Goal: Check status: Check status

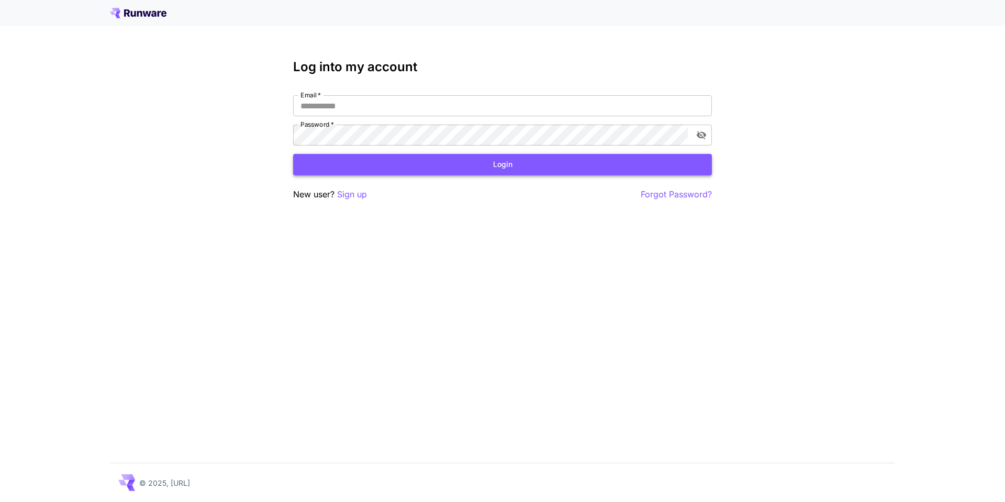
type input "**********"
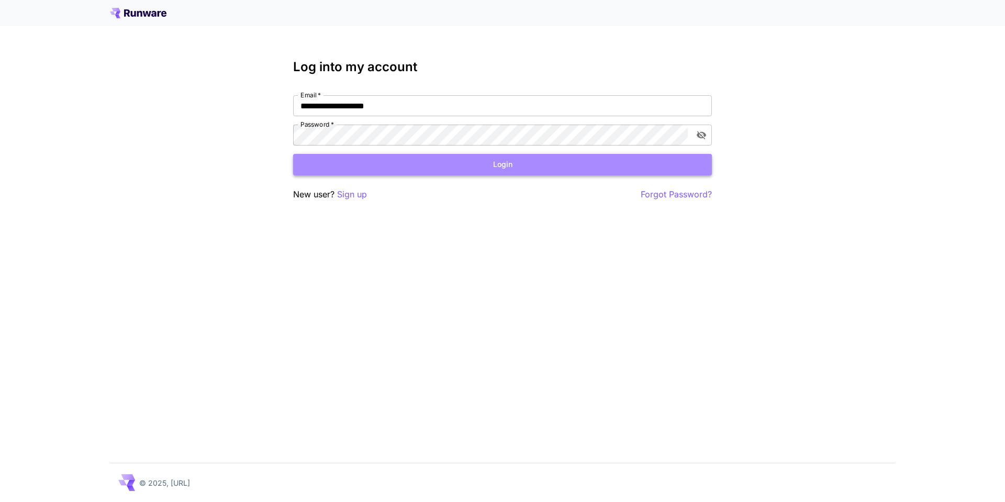
click at [565, 165] on button "Login" at bounding box center [502, 164] width 419 height 21
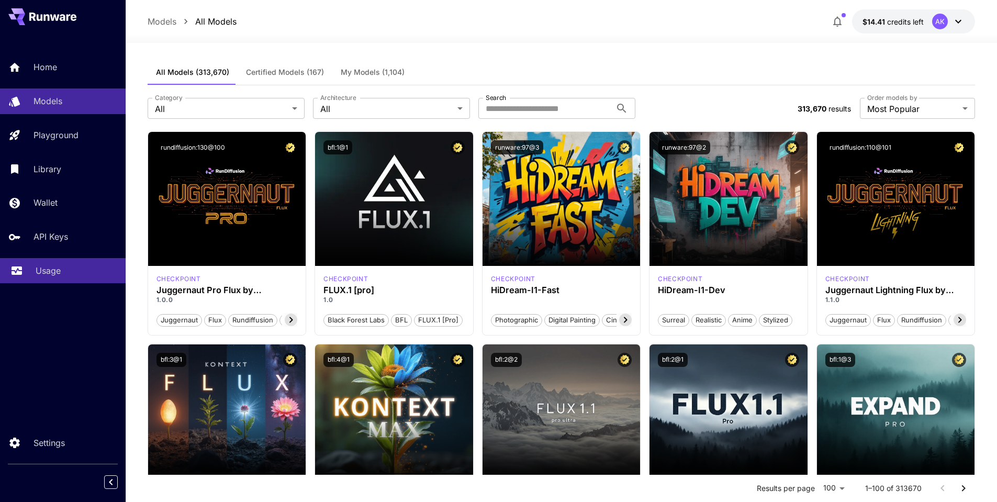
click at [47, 269] on p "Usage" at bounding box center [48, 270] width 25 height 13
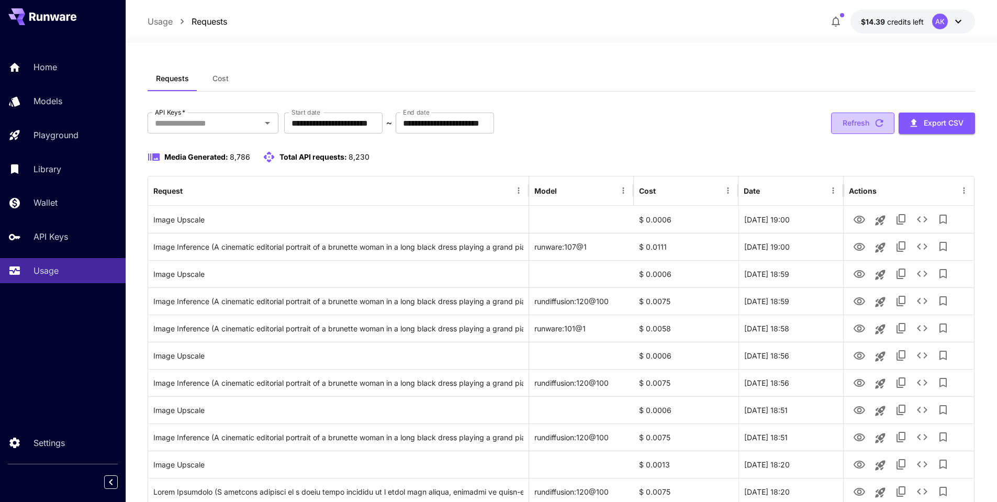
click at [871, 120] on button "Refresh" at bounding box center [862, 123] width 63 height 21
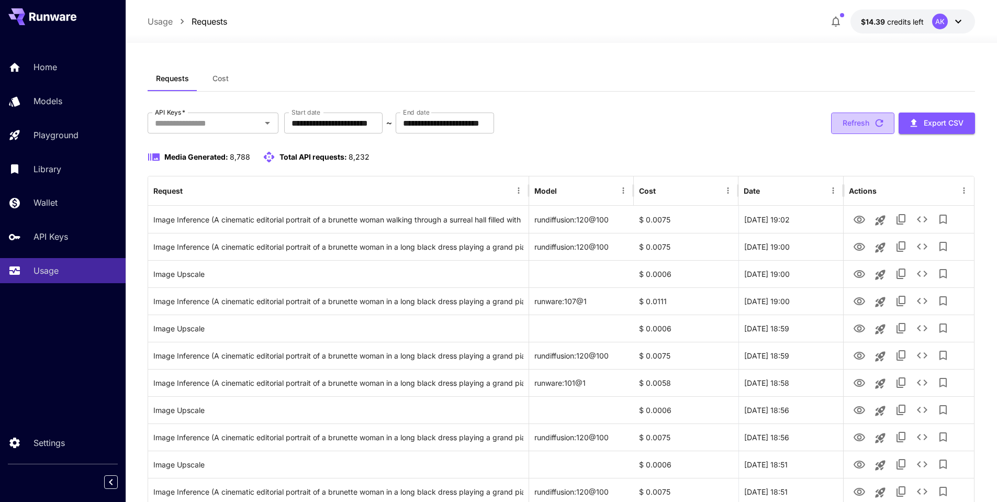
click at [871, 120] on button "Refresh" at bounding box center [862, 123] width 63 height 21
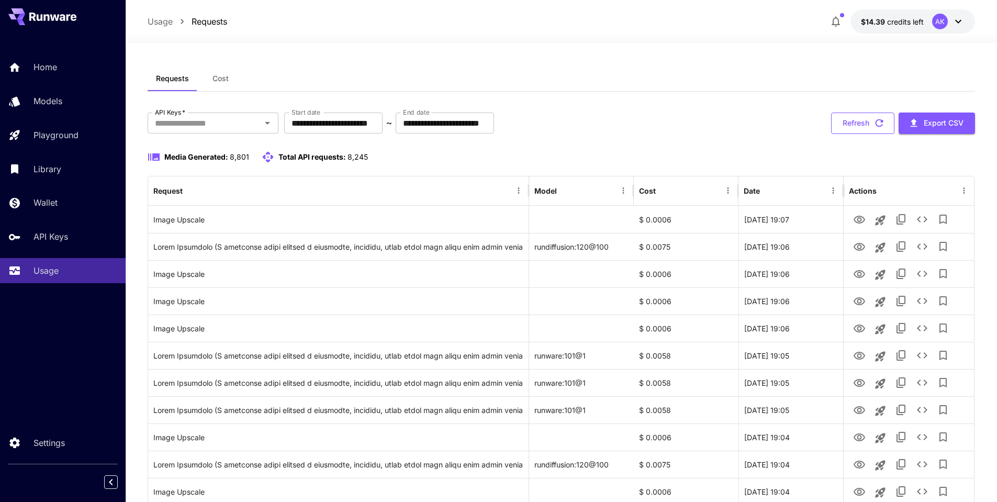
click at [878, 126] on icon "button" at bounding box center [880, 123] width 12 height 12
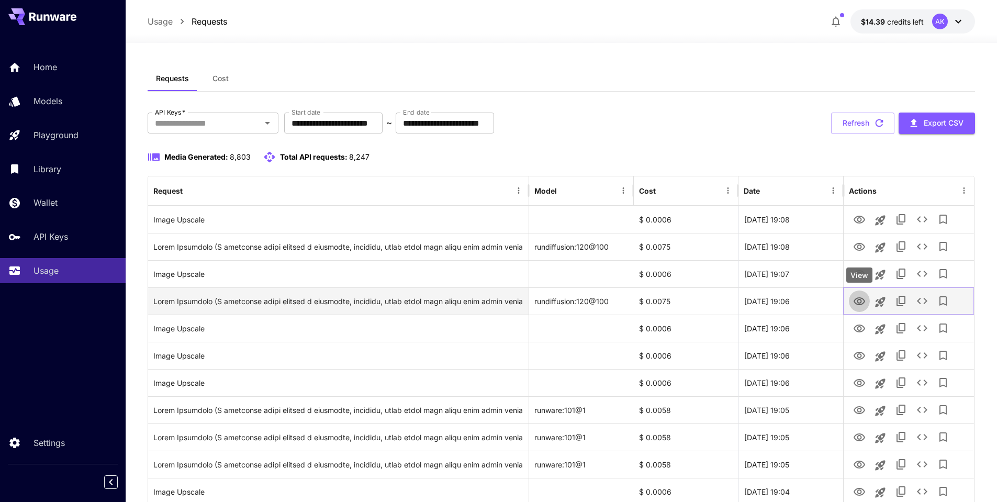
click at [859, 303] on icon "View" at bounding box center [860, 301] width 12 height 8
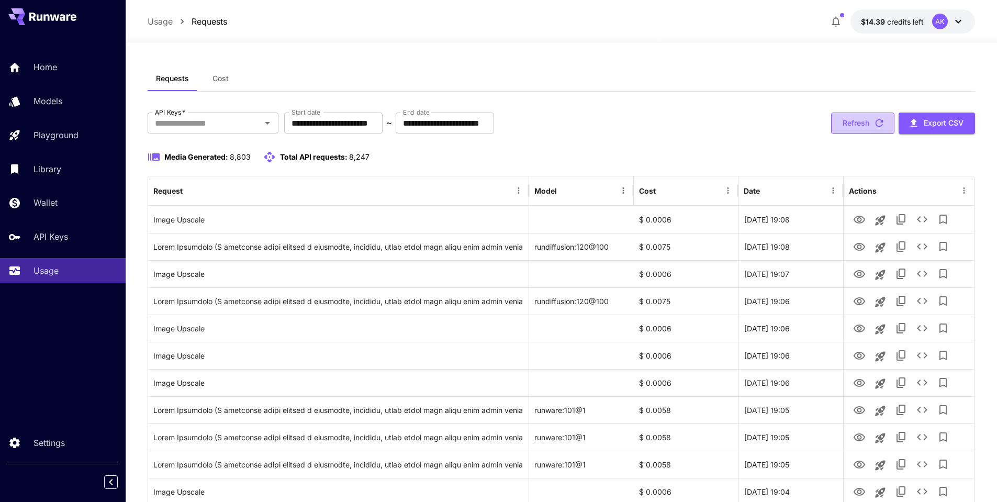
click at [885, 125] on button "Refresh" at bounding box center [862, 123] width 63 height 21
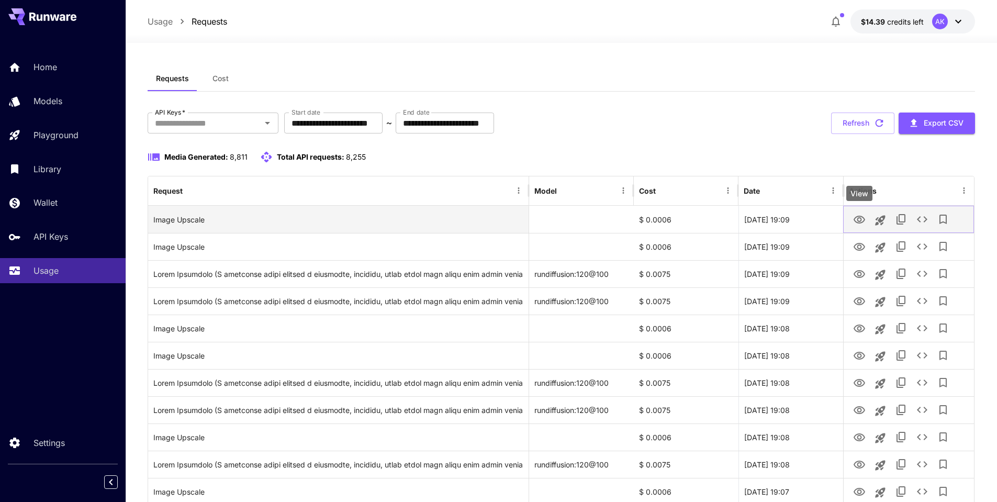
click at [854, 218] on icon "View" at bounding box center [859, 220] width 13 height 13
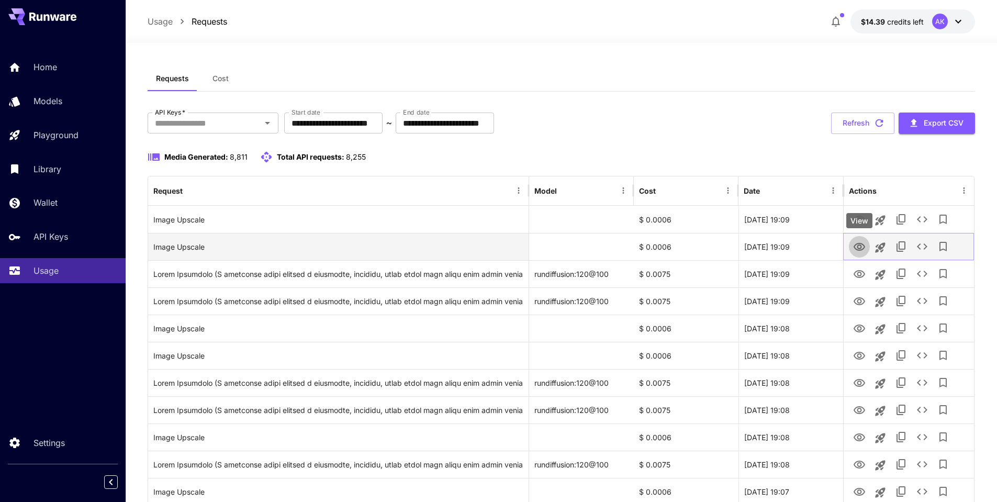
click at [859, 247] on icon "View" at bounding box center [859, 247] width 13 height 13
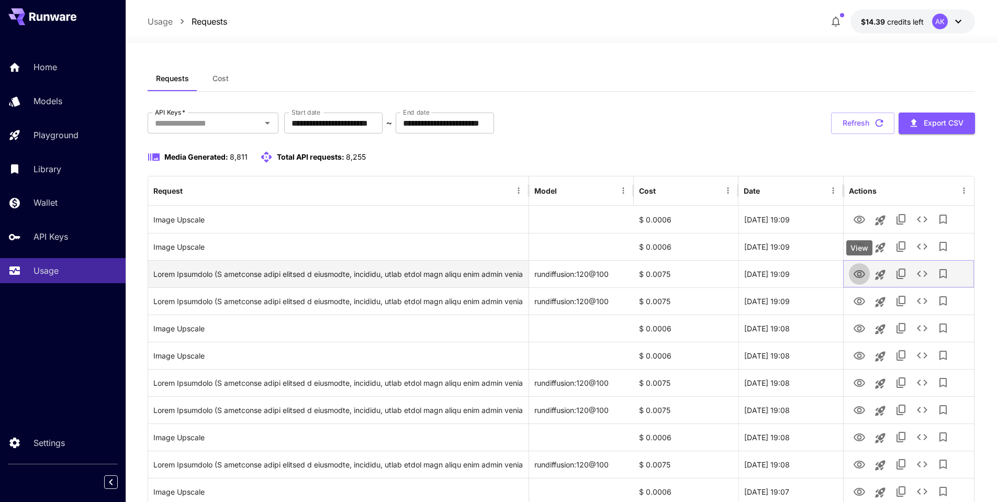
click at [861, 275] on icon "View" at bounding box center [860, 274] width 12 height 8
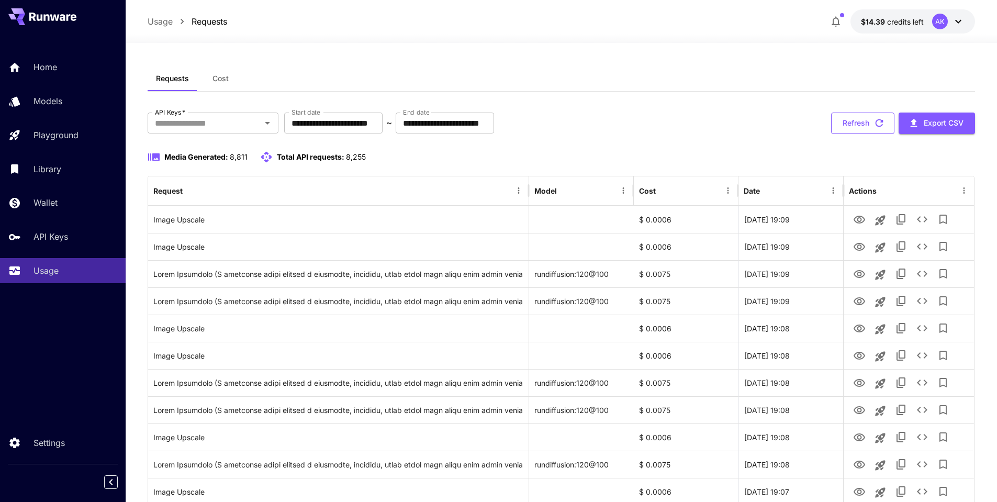
click at [877, 124] on icon "button" at bounding box center [880, 123] width 12 height 12
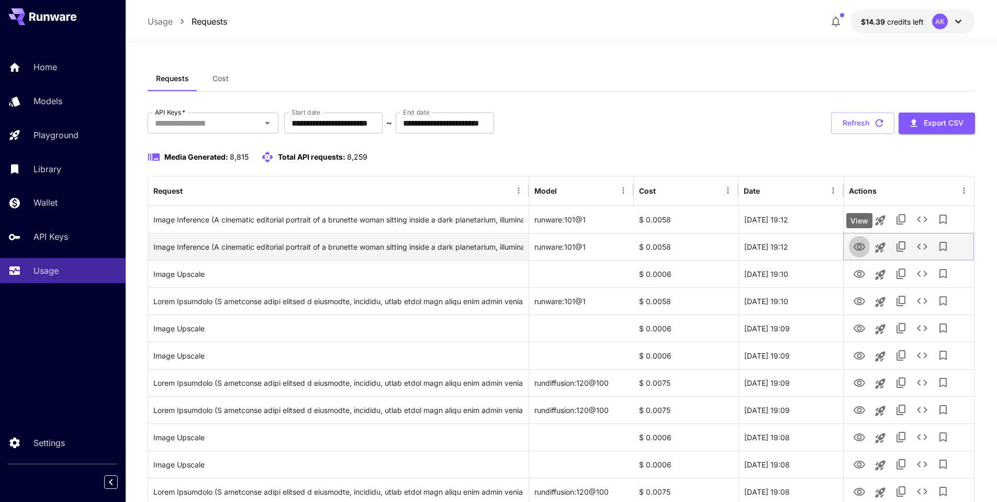
click at [859, 245] on icon "View" at bounding box center [859, 247] width 13 height 13
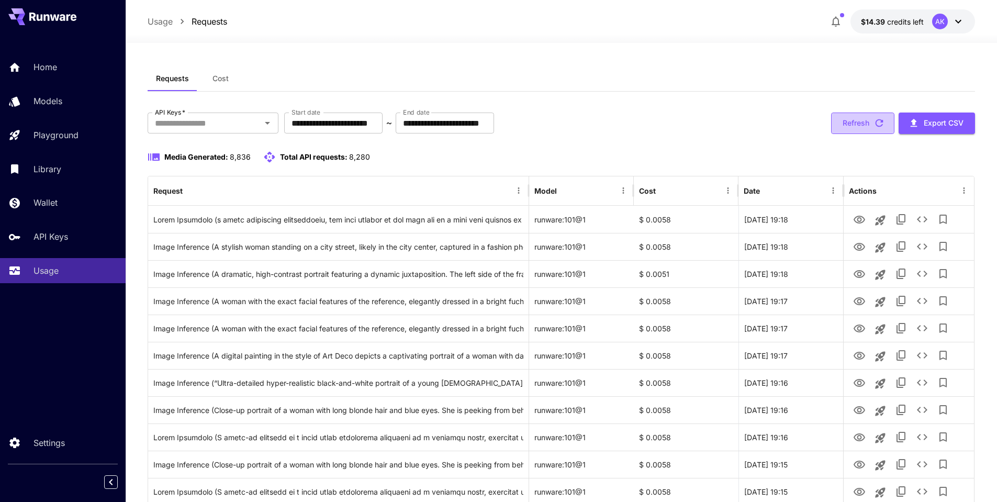
click at [880, 128] on icon "button" at bounding box center [880, 123] width 12 height 12
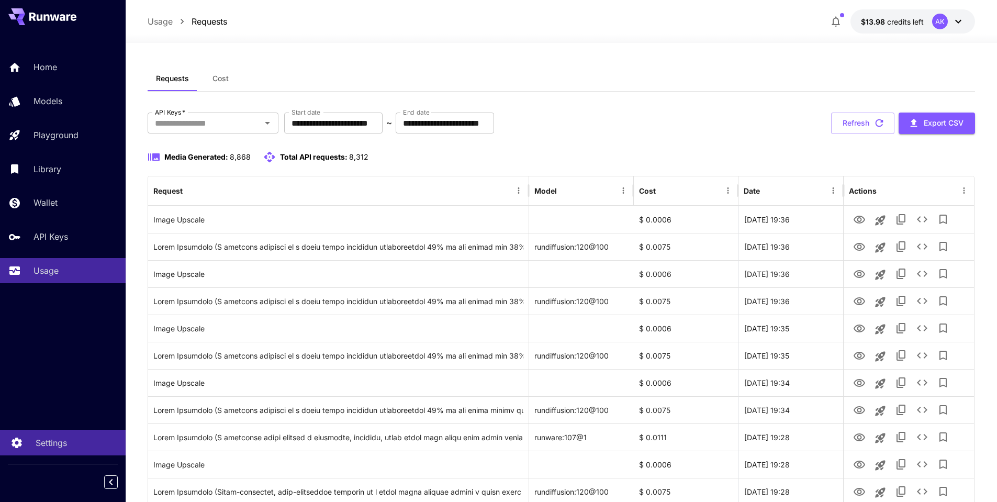
click at [46, 445] on p "Settings" at bounding box center [51, 443] width 31 height 13
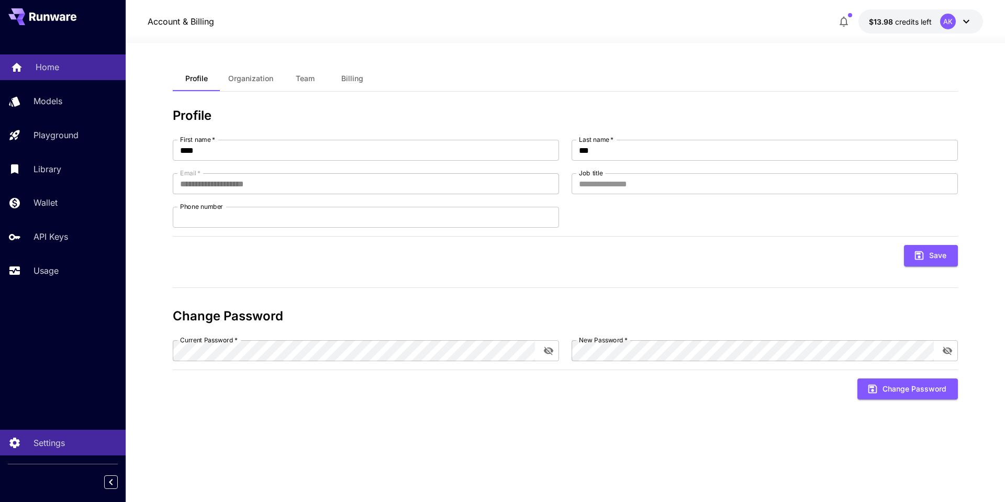
click at [50, 66] on p "Home" at bounding box center [48, 67] width 24 height 13
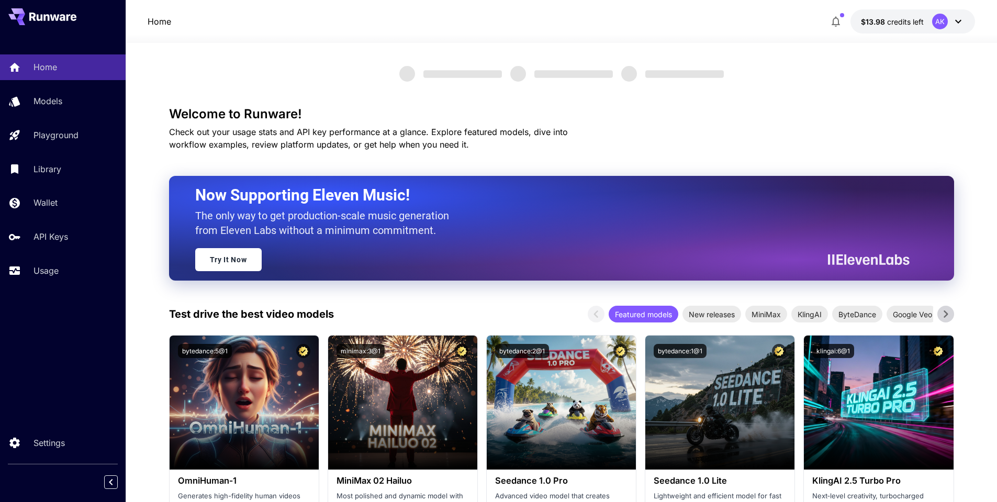
click at [959, 24] on icon at bounding box center [958, 21] width 13 height 13
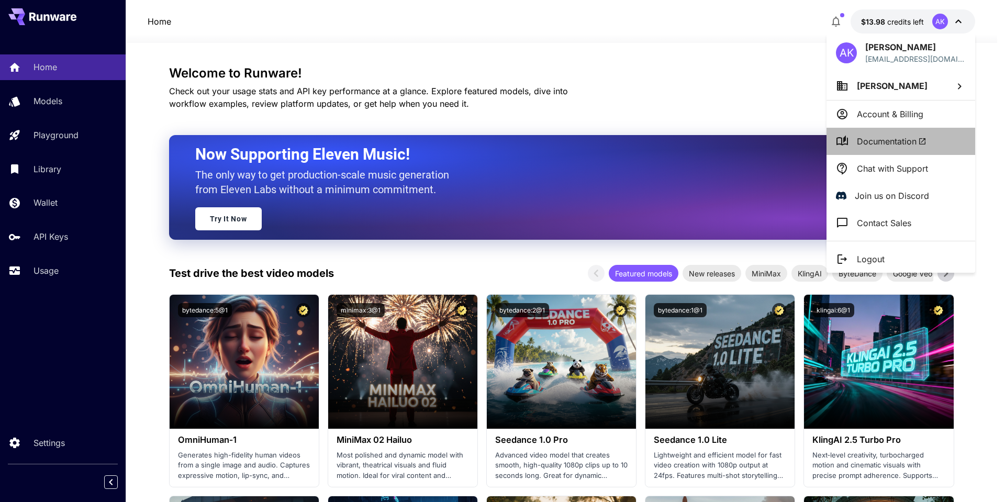
click at [899, 142] on span "Documentation" at bounding box center [892, 141] width 70 height 13
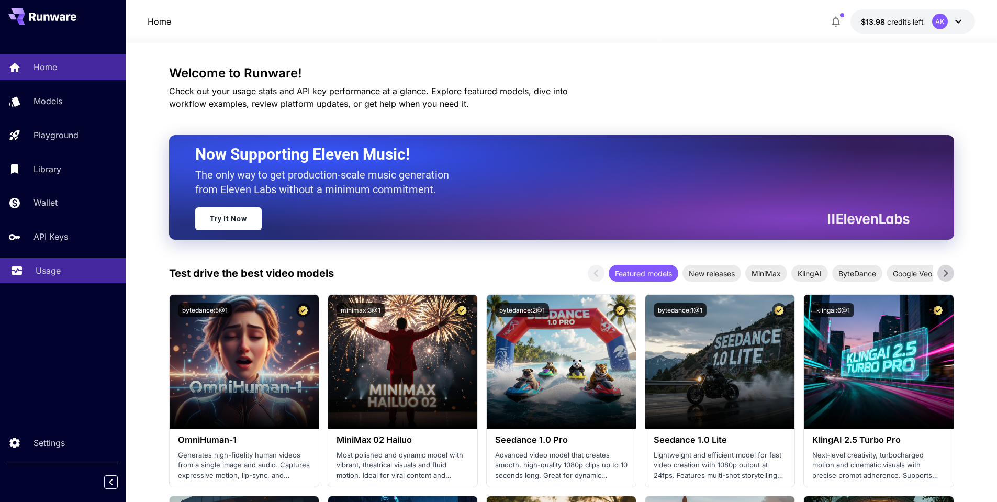
click at [40, 272] on p "Usage" at bounding box center [48, 270] width 25 height 13
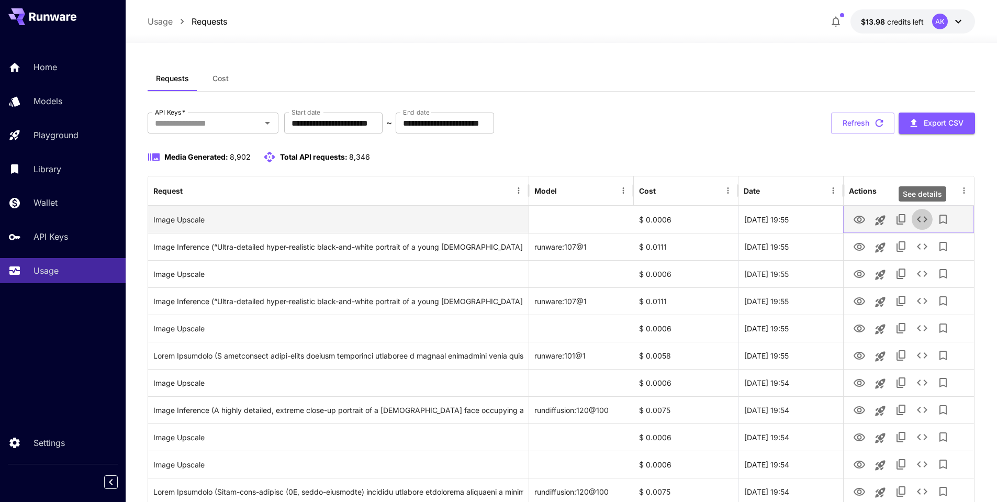
click at [920, 219] on icon "See details" at bounding box center [922, 219] width 13 height 13
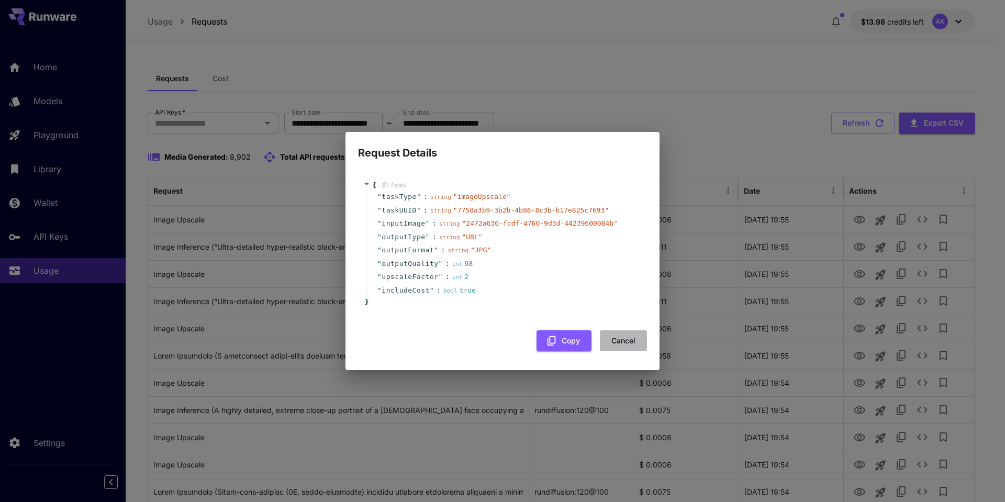
click at [625, 340] on button "Cancel" at bounding box center [623, 340] width 47 height 21
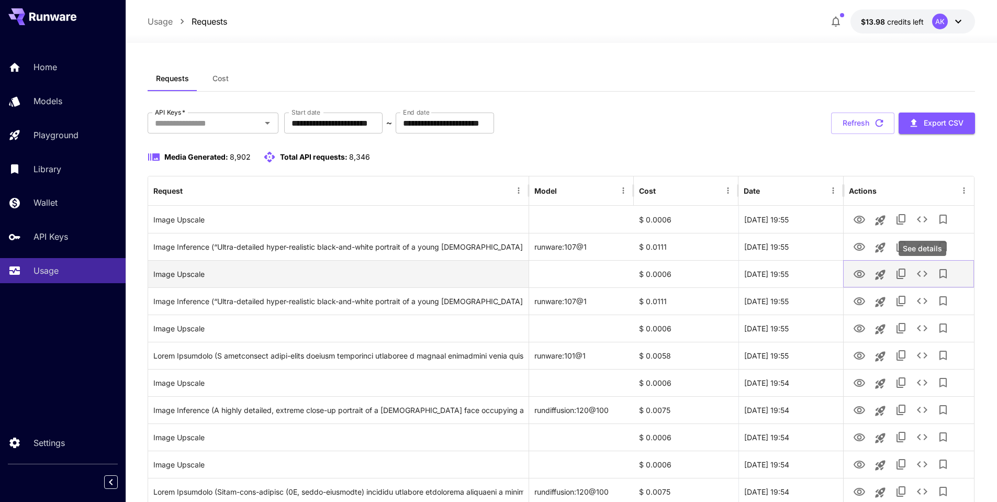
click at [923, 275] on icon "See details" at bounding box center [922, 273] width 13 height 13
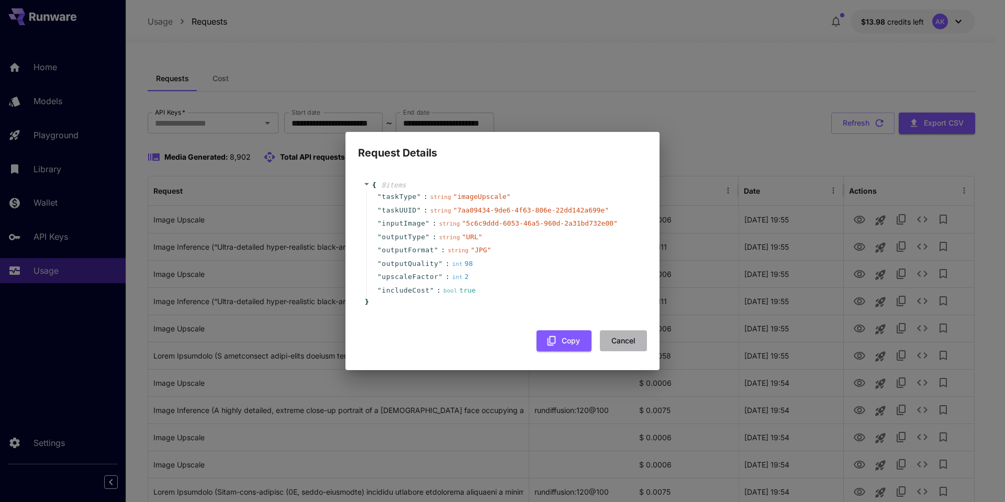
click at [625, 344] on button "Cancel" at bounding box center [623, 340] width 47 height 21
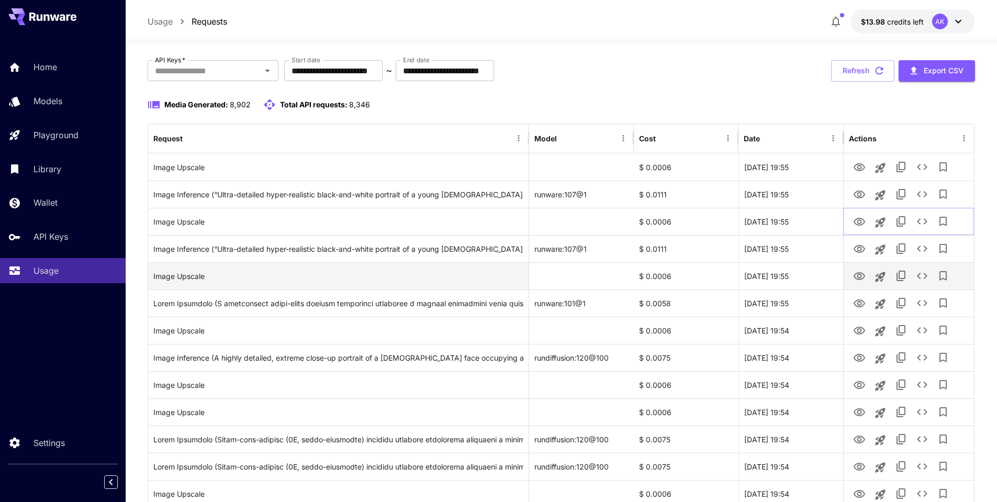
scroll to position [209, 0]
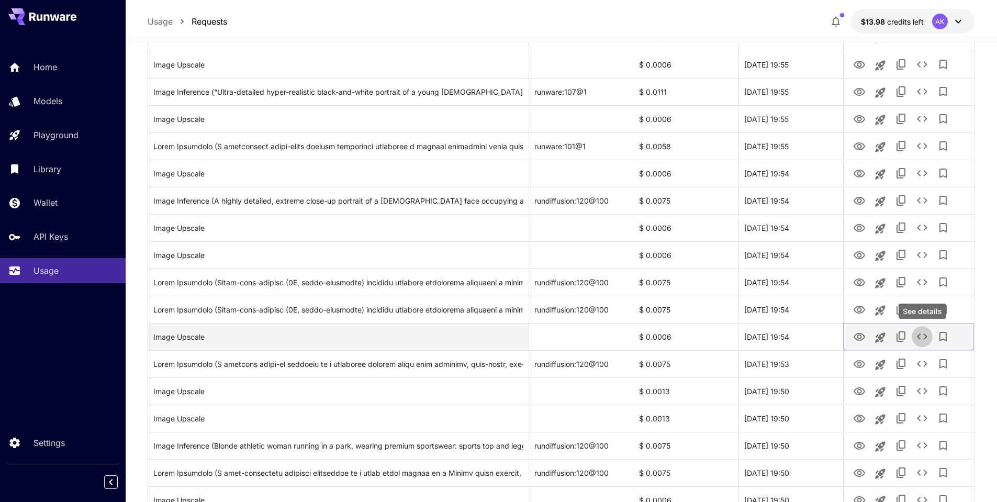
click at [920, 333] on icon "See details" at bounding box center [922, 336] width 13 height 13
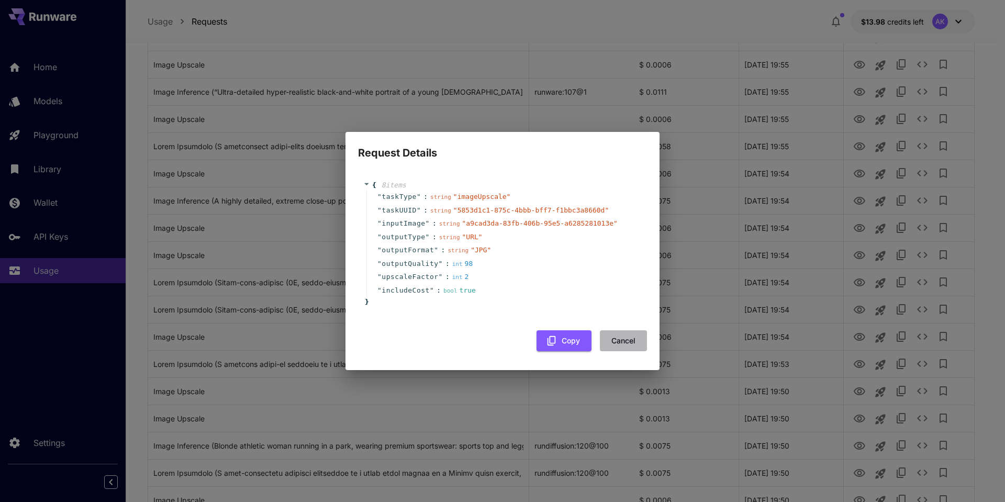
click at [622, 342] on button "Cancel" at bounding box center [623, 340] width 47 height 21
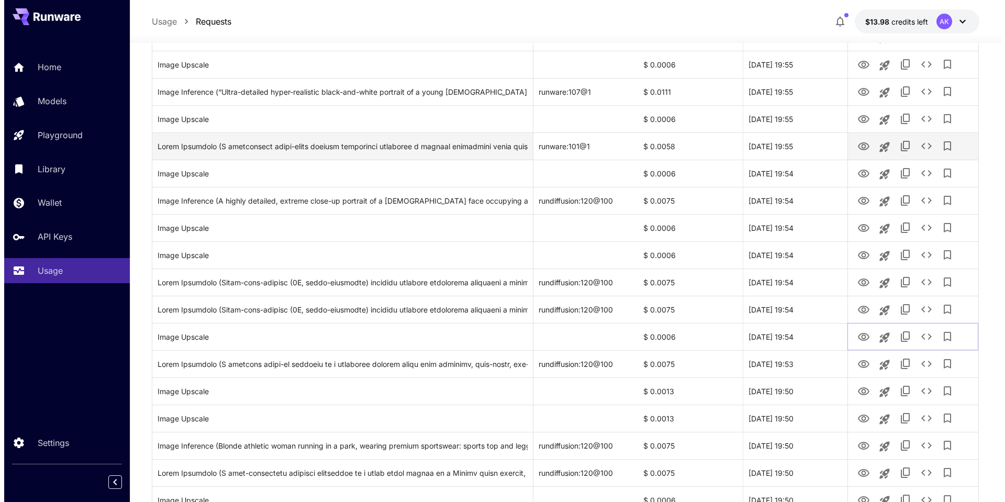
scroll to position [0, 0]
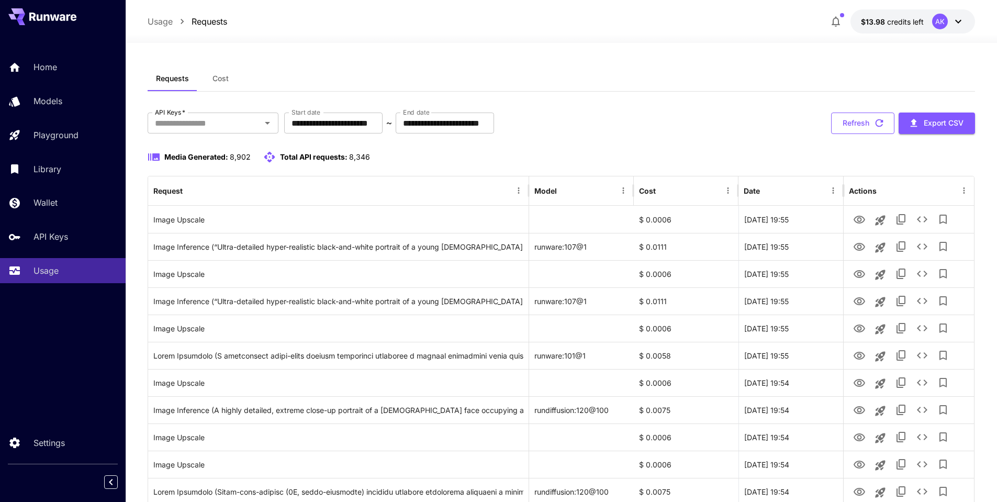
click at [876, 127] on icon "button" at bounding box center [880, 123] width 12 height 12
click at [879, 120] on icon "button" at bounding box center [880, 123] width 8 height 8
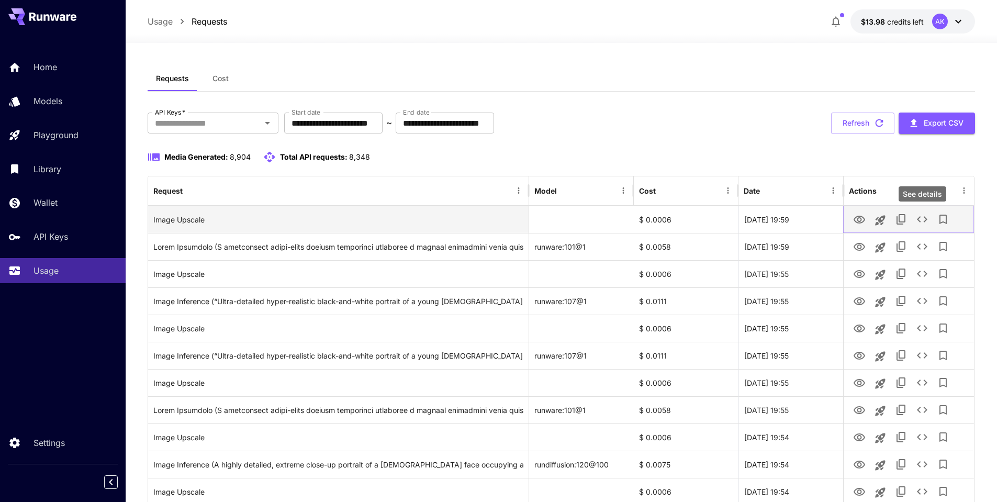
click at [922, 218] on icon "See details" at bounding box center [922, 219] width 13 height 13
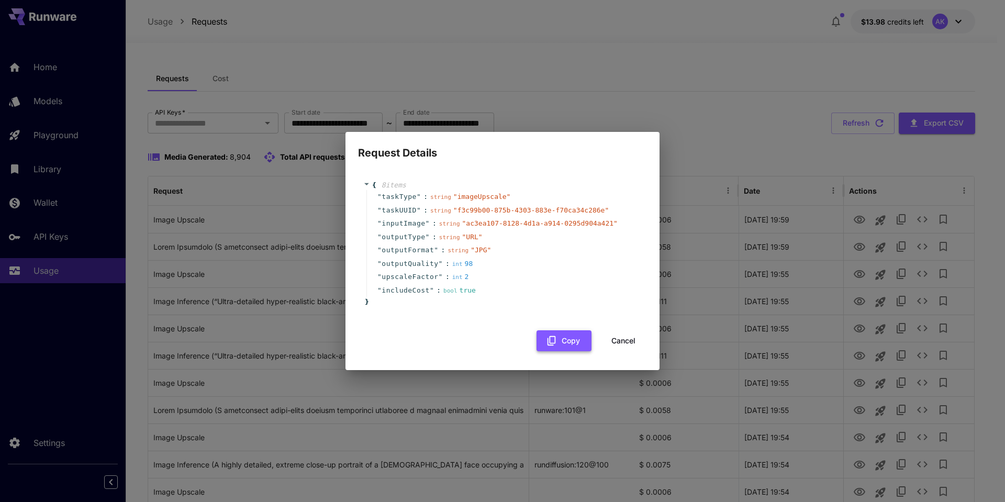
click at [568, 341] on button "Copy" at bounding box center [564, 340] width 55 height 21
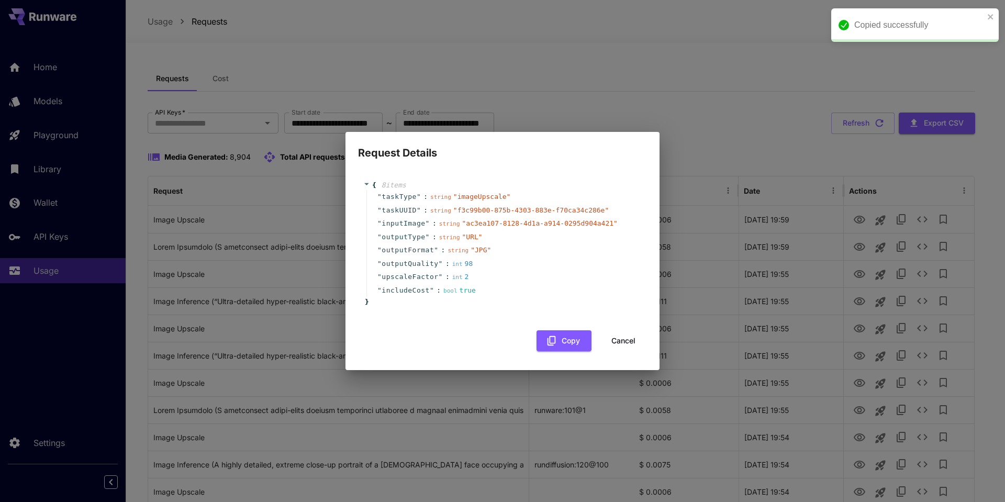
click at [620, 347] on button "Cancel" at bounding box center [623, 340] width 47 height 21
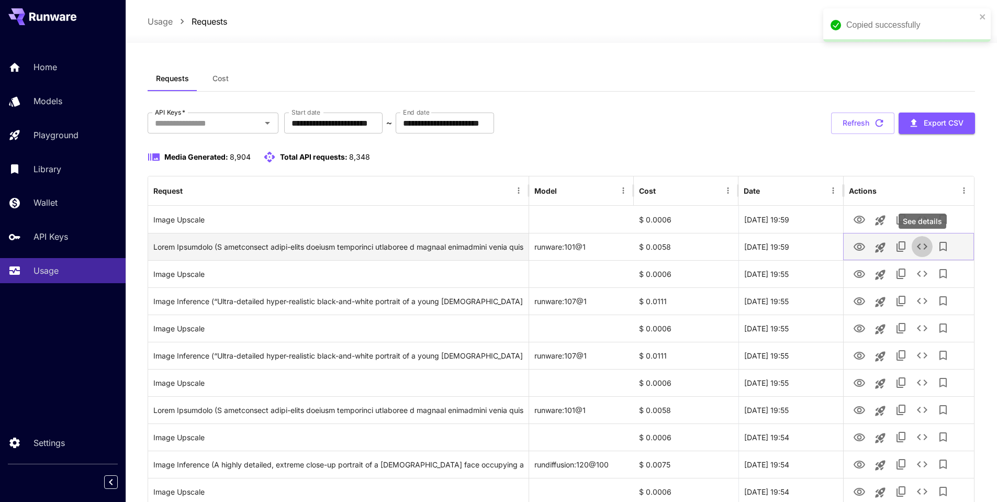
click at [922, 245] on icon "See details" at bounding box center [922, 246] width 13 height 13
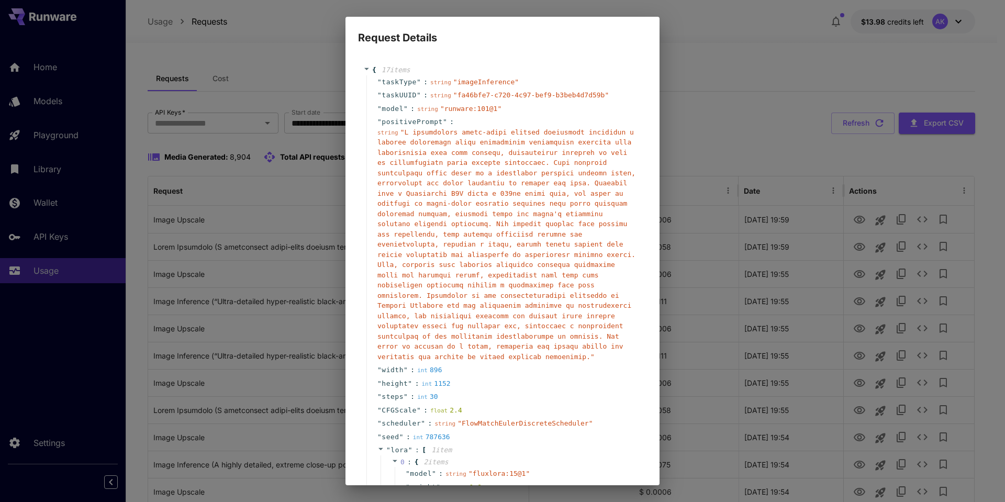
drag, startPoint x: 463, startPoint y: 175, endPoint x: 424, endPoint y: 212, distance: 53.3
click at [424, 212] on span "" "" at bounding box center [506, 244] width 258 height 232
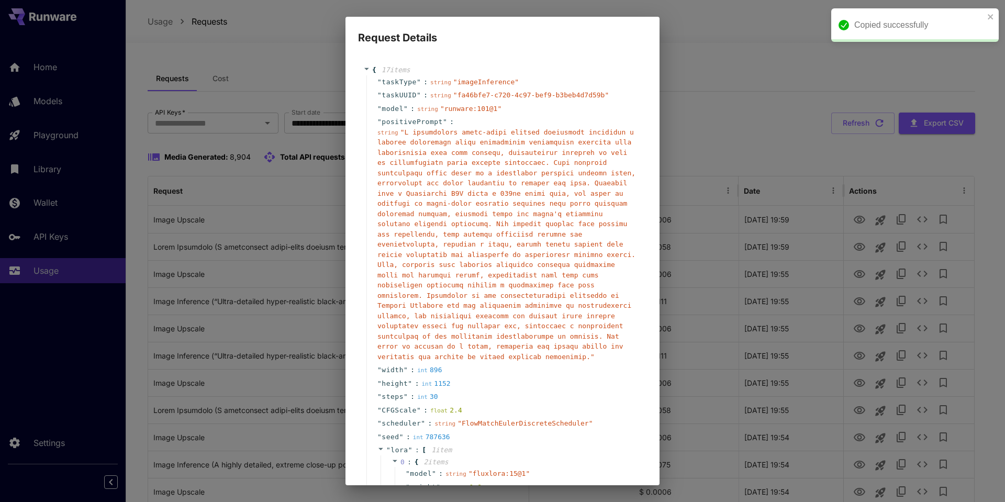
scroll to position [175, 0]
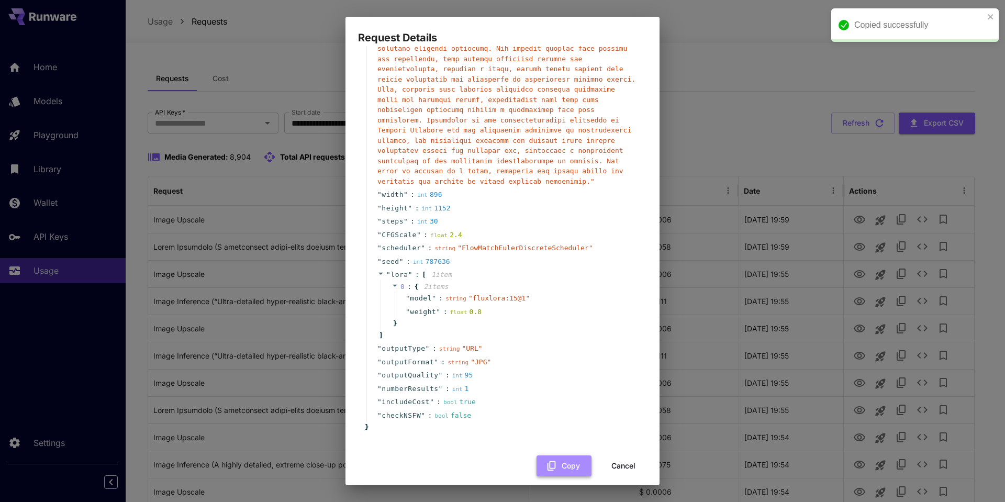
click at [549, 460] on icon "button" at bounding box center [552, 466] width 12 height 12
click at [735, 40] on div "Request Details { 17 item s " taskType " : string " imageInference " " taskUUID…" at bounding box center [502, 251] width 1005 height 502
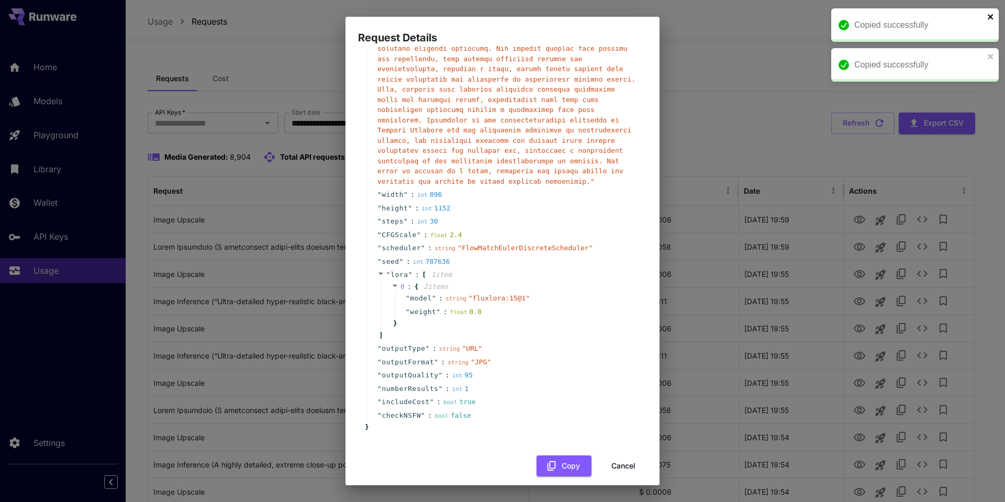
click at [989, 18] on icon "close" at bounding box center [990, 16] width 5 height 5
click at [619, 456] on button "Cancel" at bounding box center [623, 465] width 47 height 21
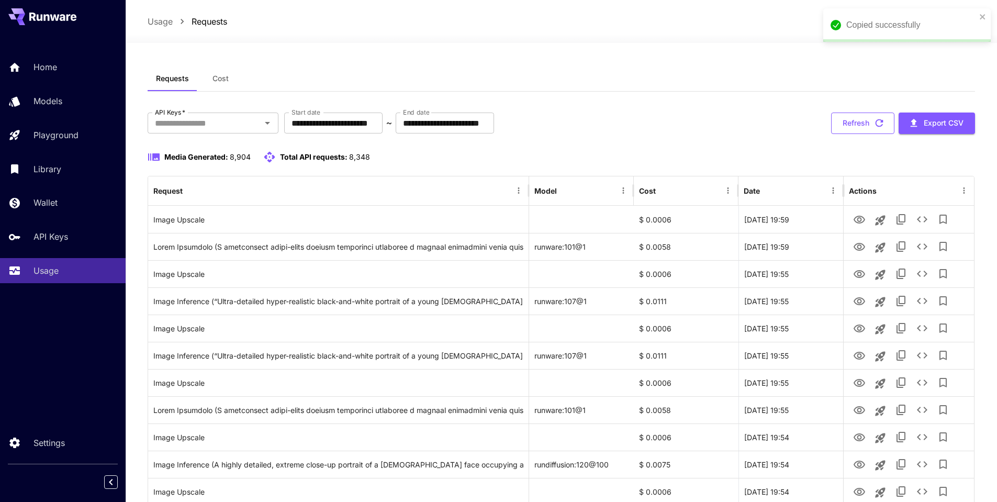
click at [882, 120] on icon "button" at bounding box center [880, 123] width 12 height 12
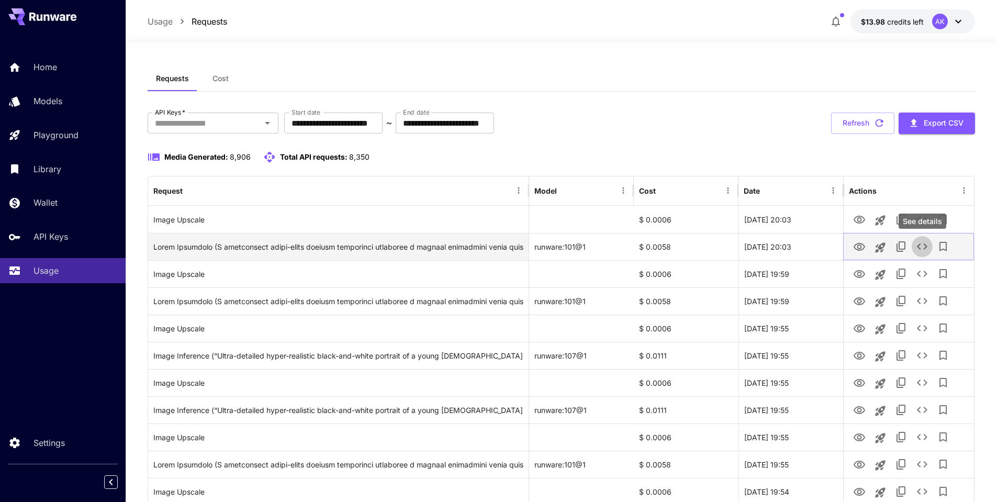
click at [924, 247] on icon "See details" at bounding box center [922, 246] width 13 height 13
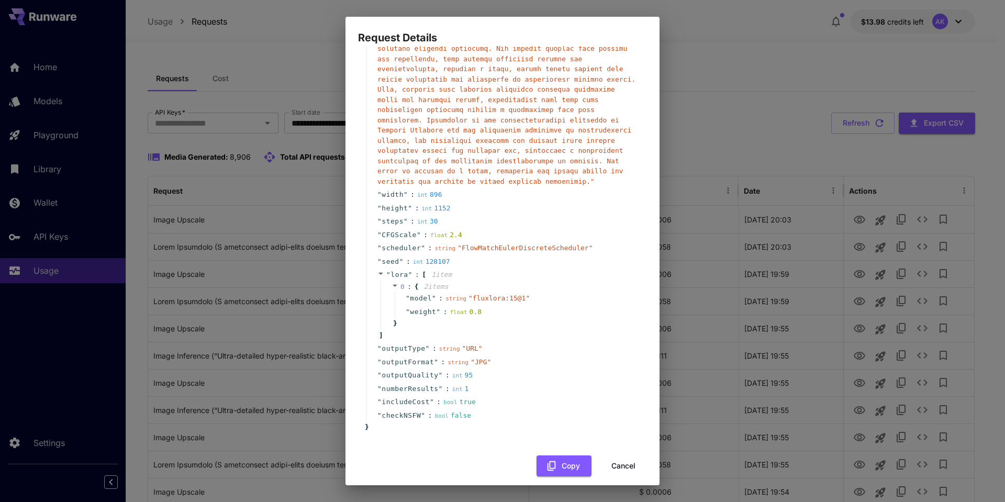
click at [621, 457] on button "Cancel" at bounding box center [623, 465] width 47 height 21
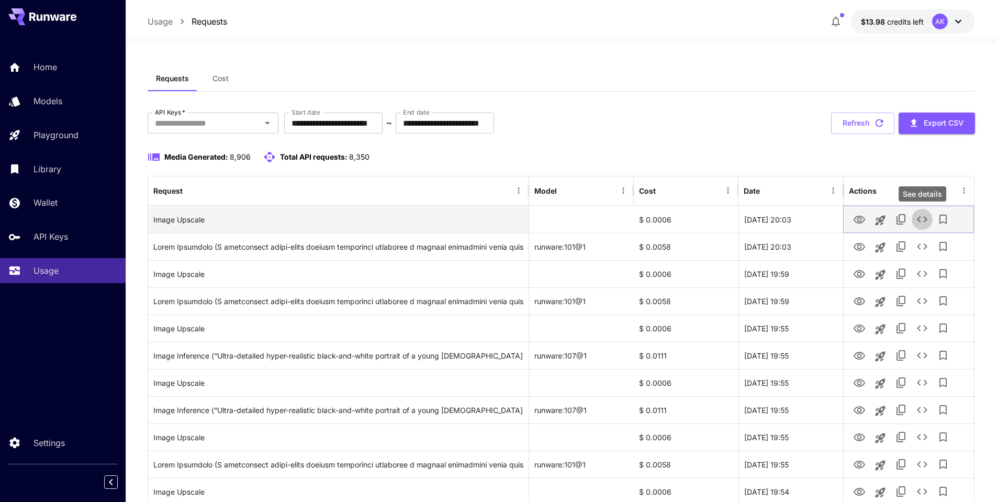
click at [920, 221] on icon "See details" at bounding box center [922, 219] width 10 height 6
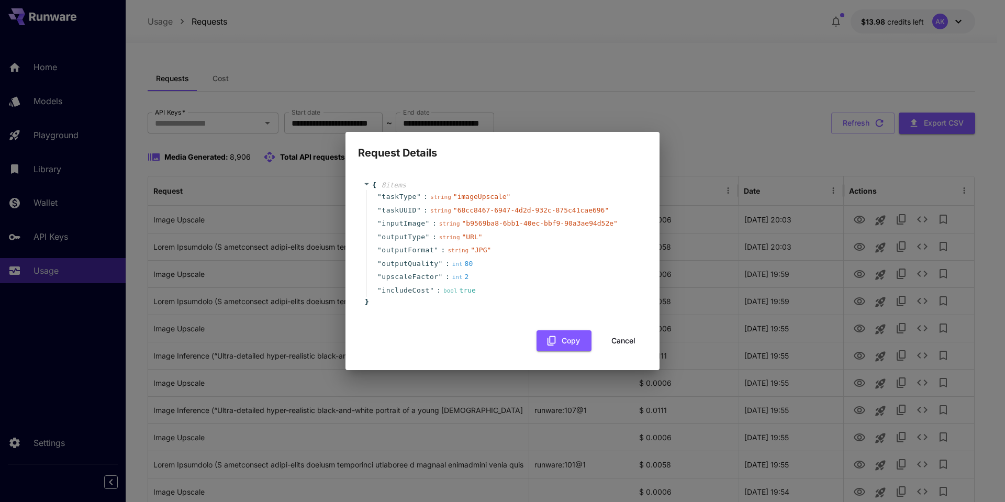
click at [628, 343] on button "Cancel" at bounding box center [623, 340] width 47 height 21
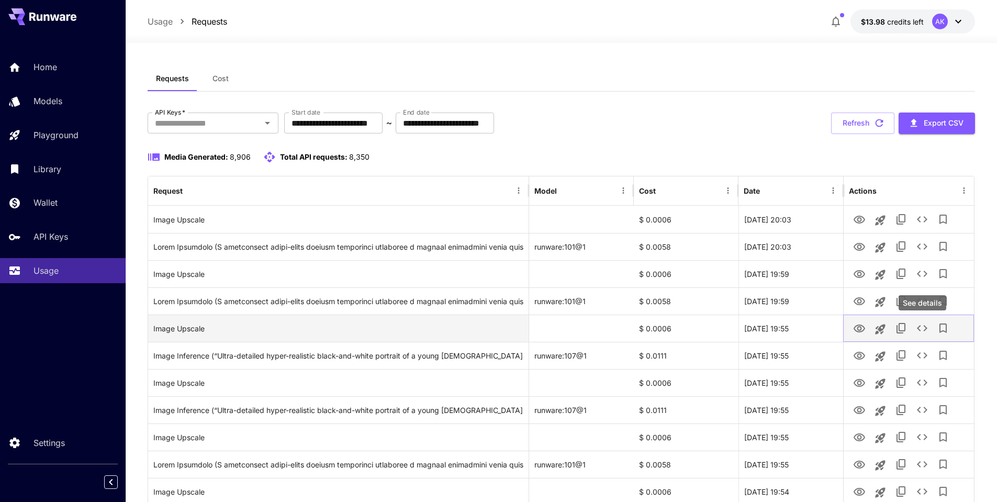
click at [927, 331] on icon "See details" at bounding box center [922, 328] width 13 height 13
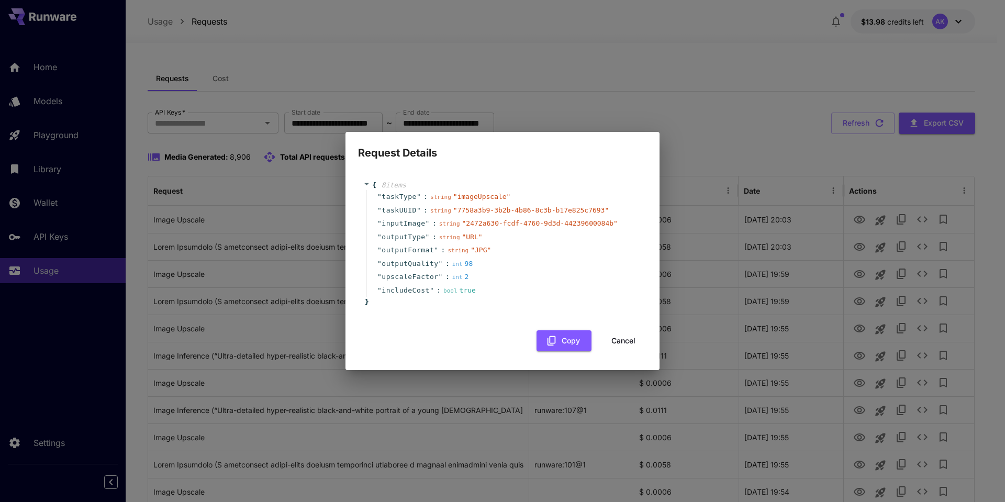
click at [628, 339] on button "Cancel" at bounding box center [623, 340] width 47 height 21
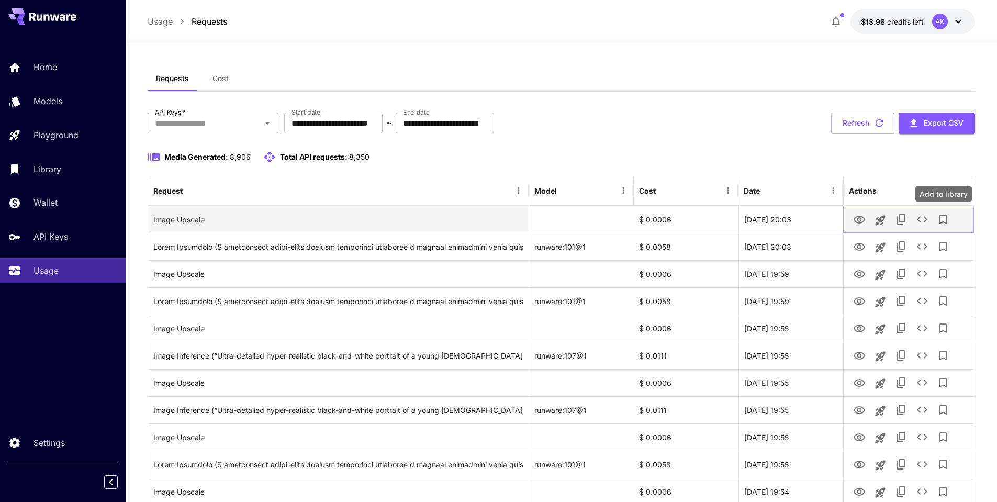
click at [923, 217] on icon "See details" at bounding box center [922, 219] width 13 height 13
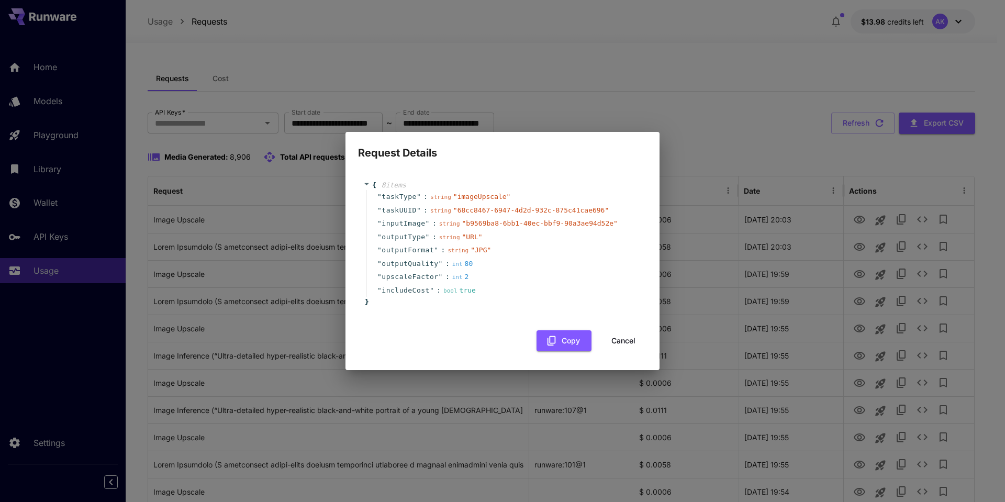
click at [626, 340] on button "Cancel" at bounding box center [623, 340] width 47 height 21
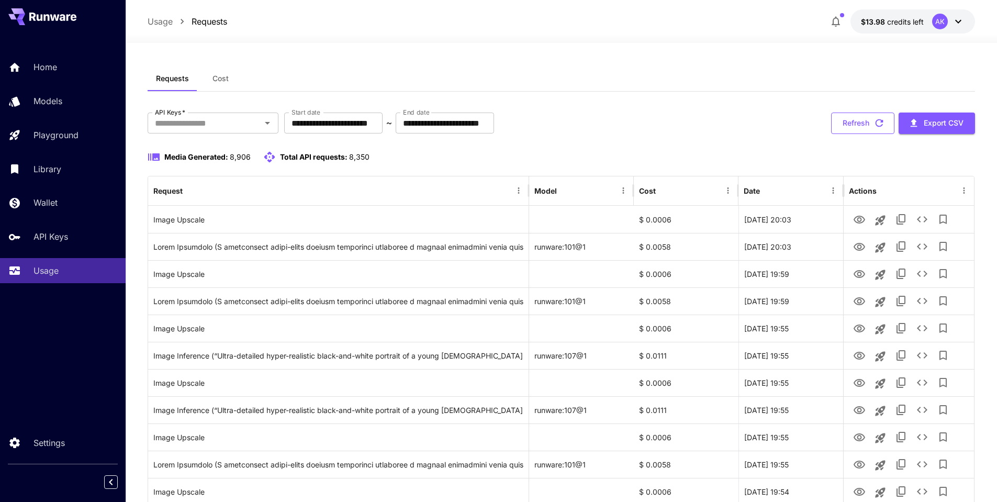
click at [884, 124] on icon "button" at bounding box center [880, 123] width 12 height 12
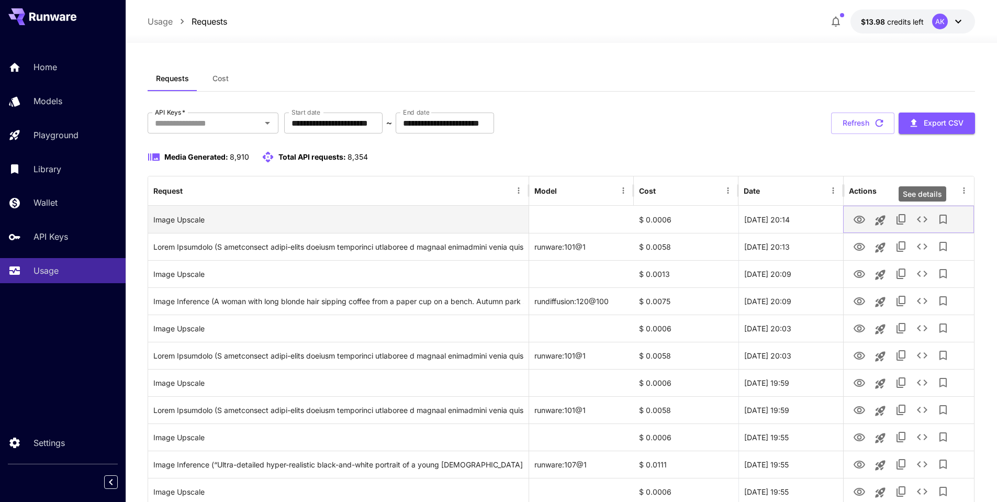
click at [925, 220] on icon "See details" at bounding box center [922, 219] width 13 height 13
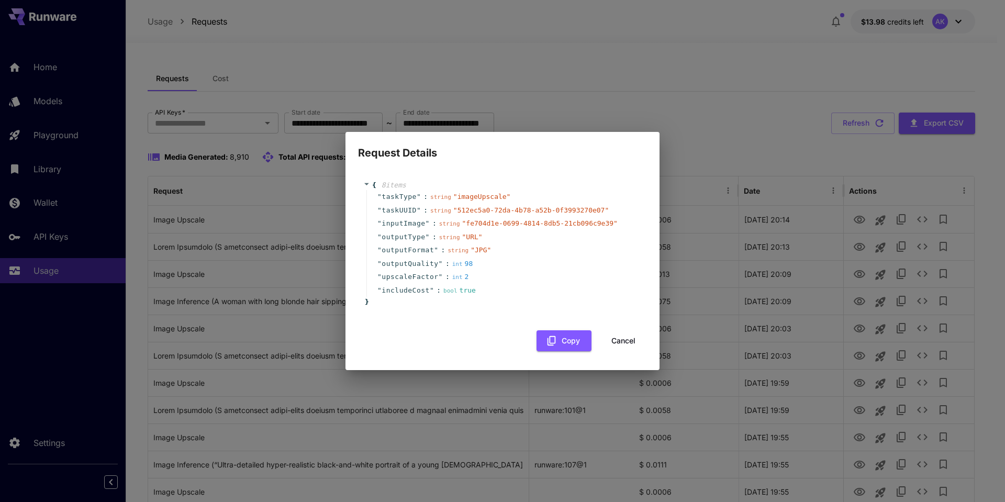
click at [625, 340] on button "Cancel" at bounding box center [623, 340] width 47 height 21
